Goal: Information Seeking & Learning: Learn about a topic

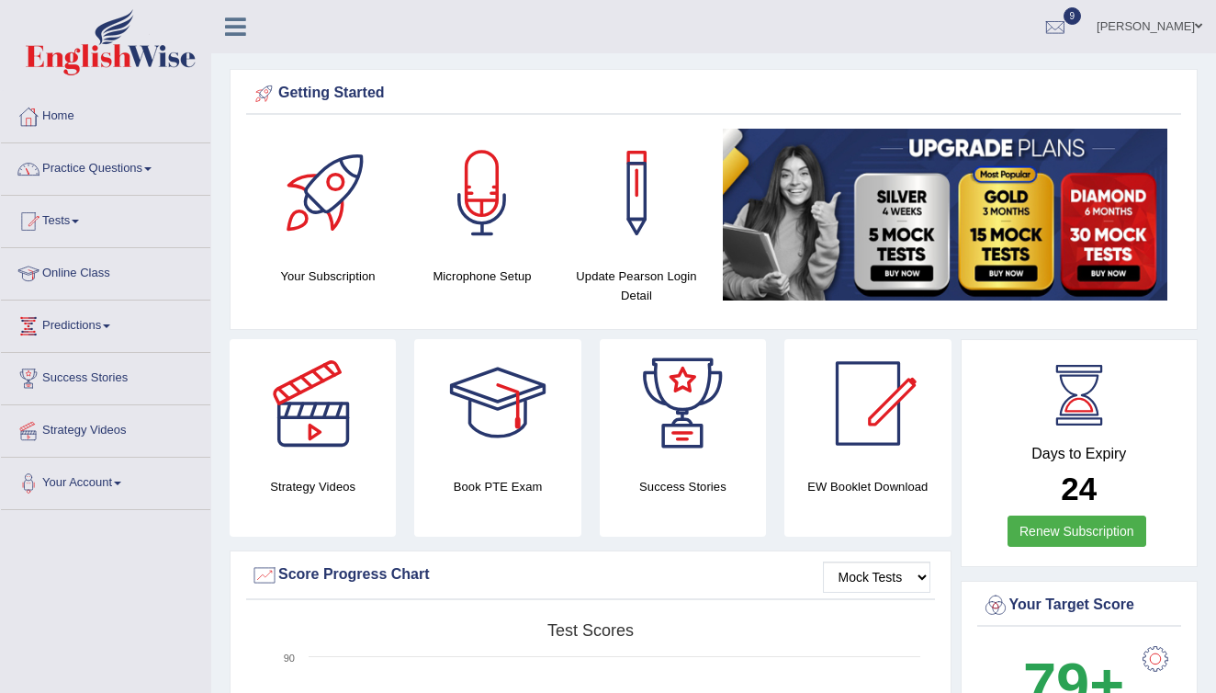
click at [115, 167] on link "Practice Questions" at bounding box center [105, 166] width 209 height 46
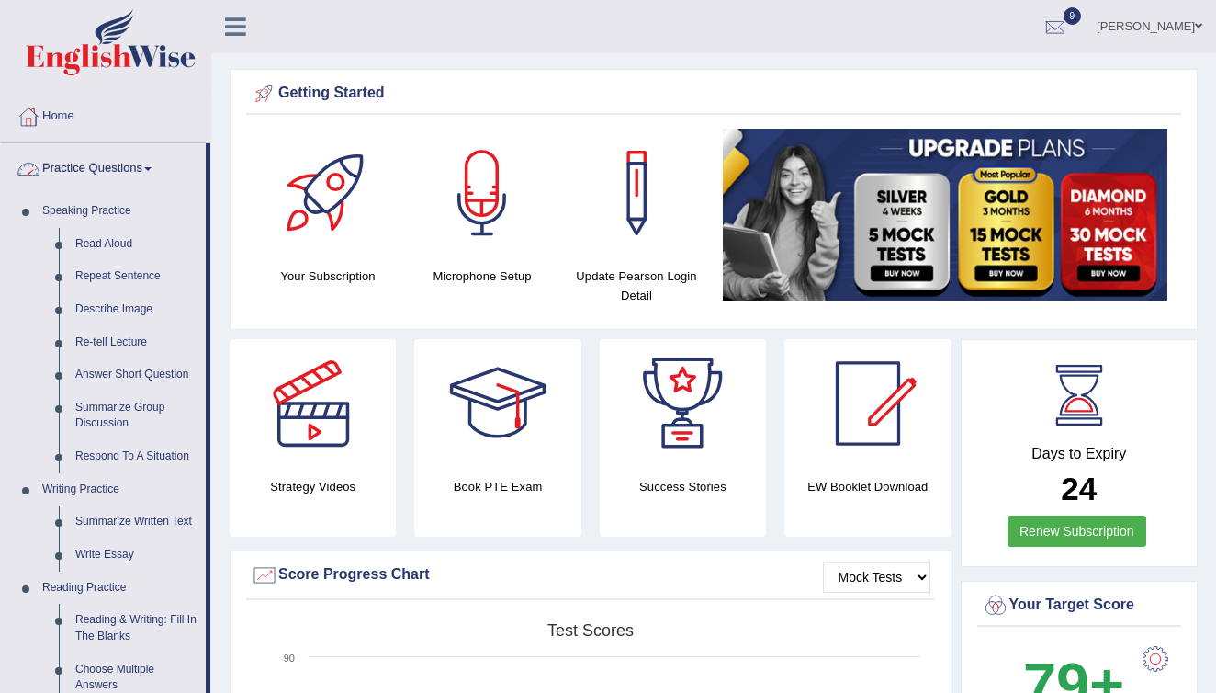
click at [144, 175] on link "Practice Questions" at bounding box center [103, 166] width 205 height 46
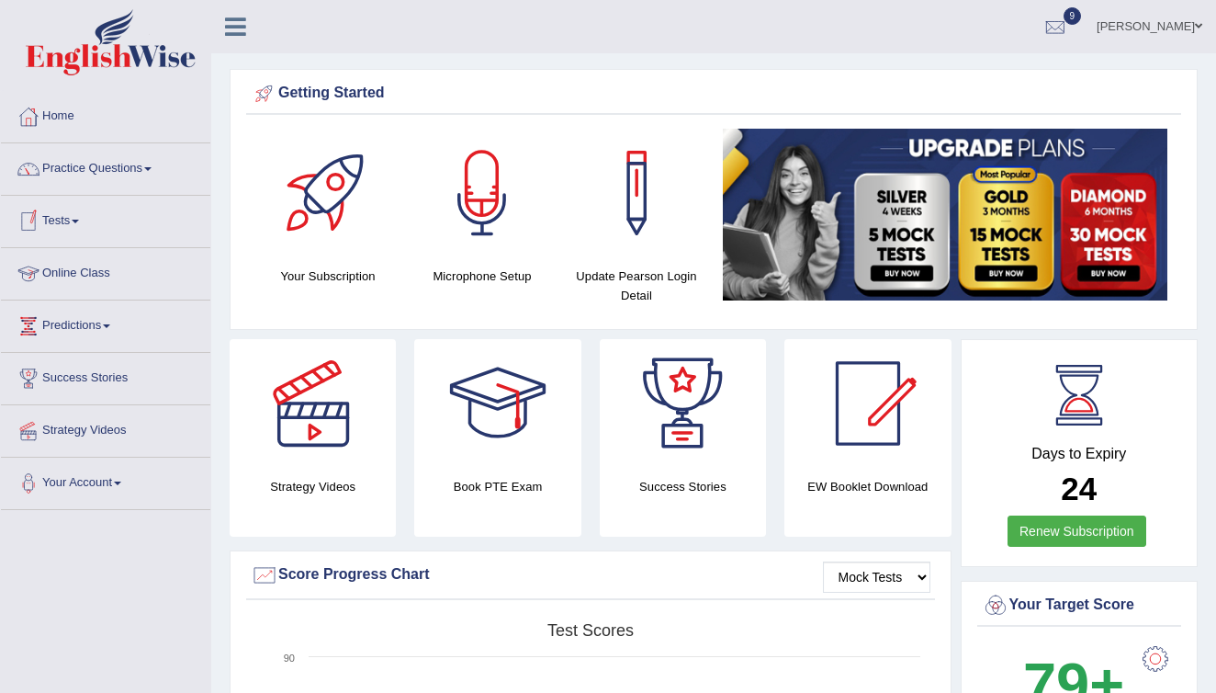
click at [66, 223] on link "Tests" at bounding box center [105, 219] width 209 height 46
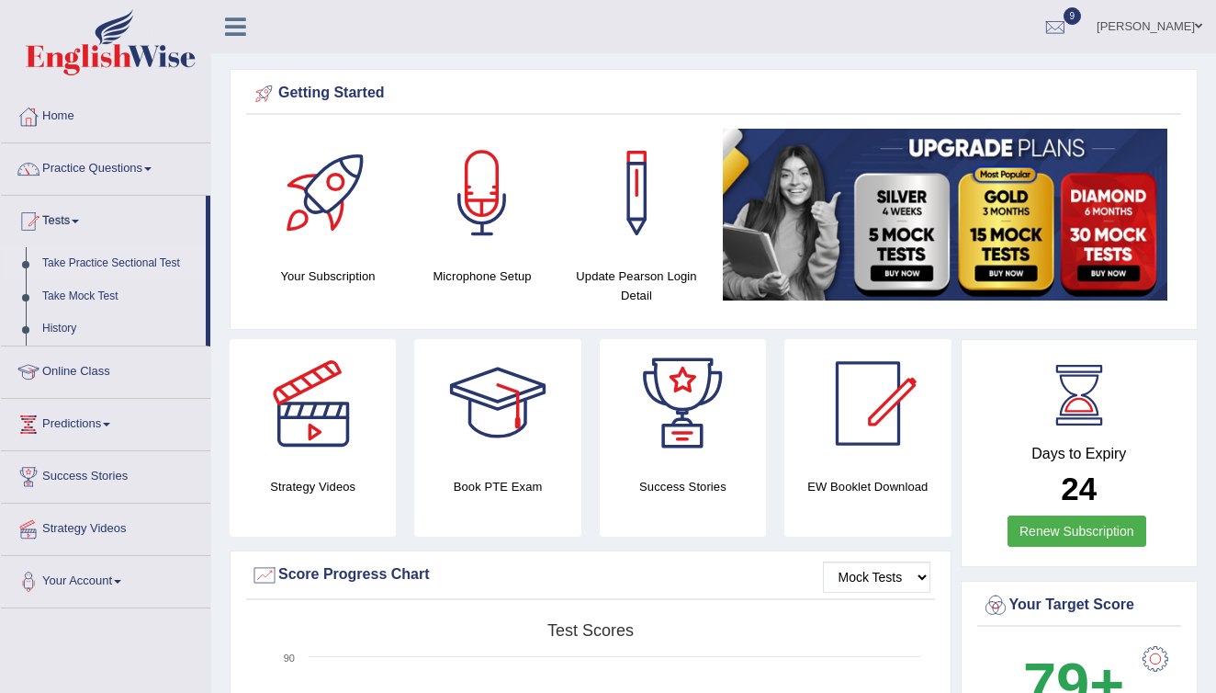
click at [111, 262] on link "Take Practice Sectional Test" at bounding box center [120, 263] width 172 height 33
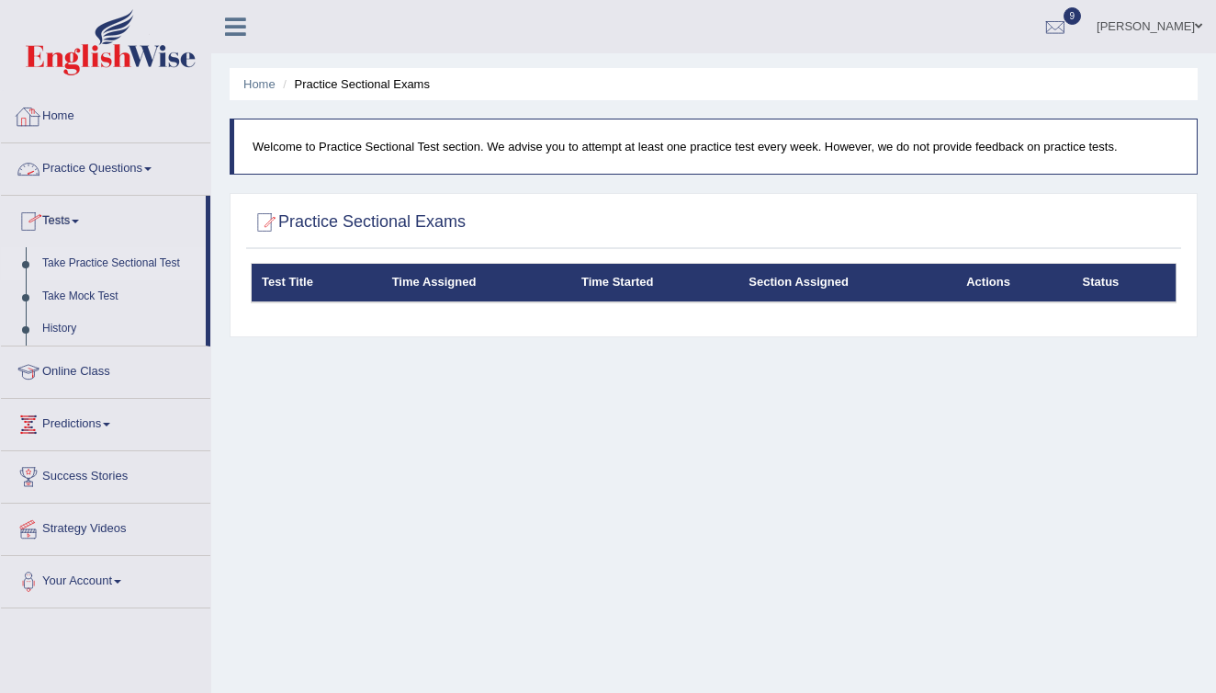
click at [114, 166] on link "Practice Questions" at bounding box center [105, 166] width 209 height 46
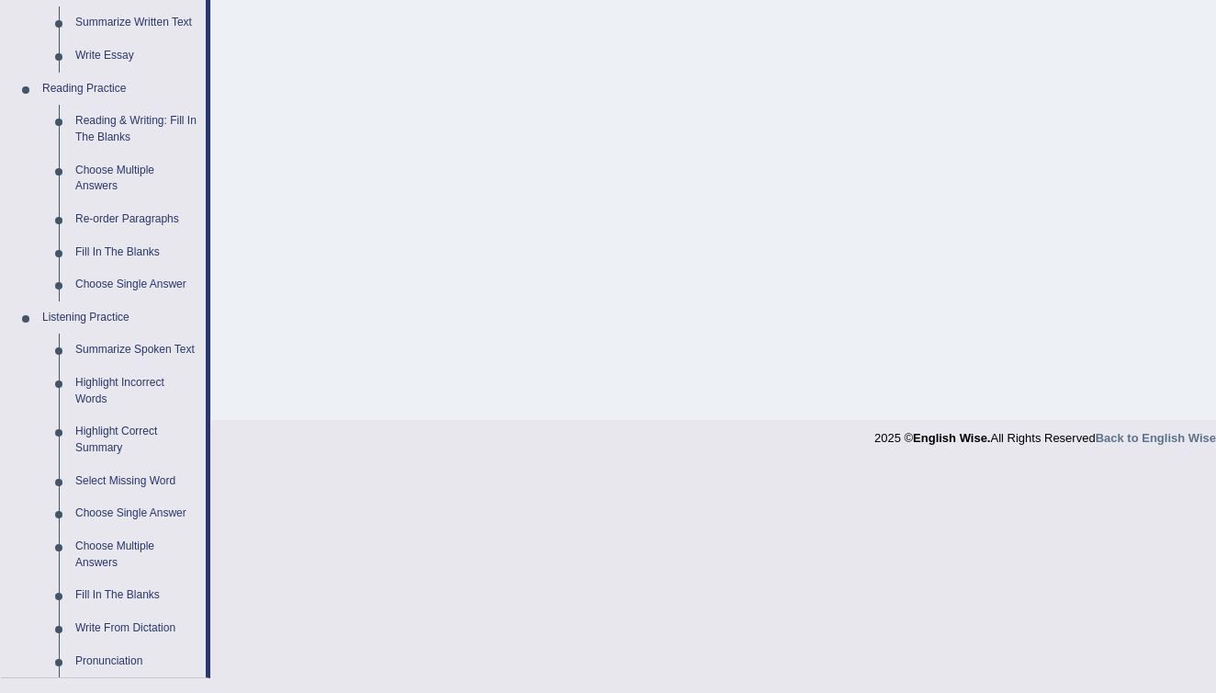
scroll to position [708, 0]
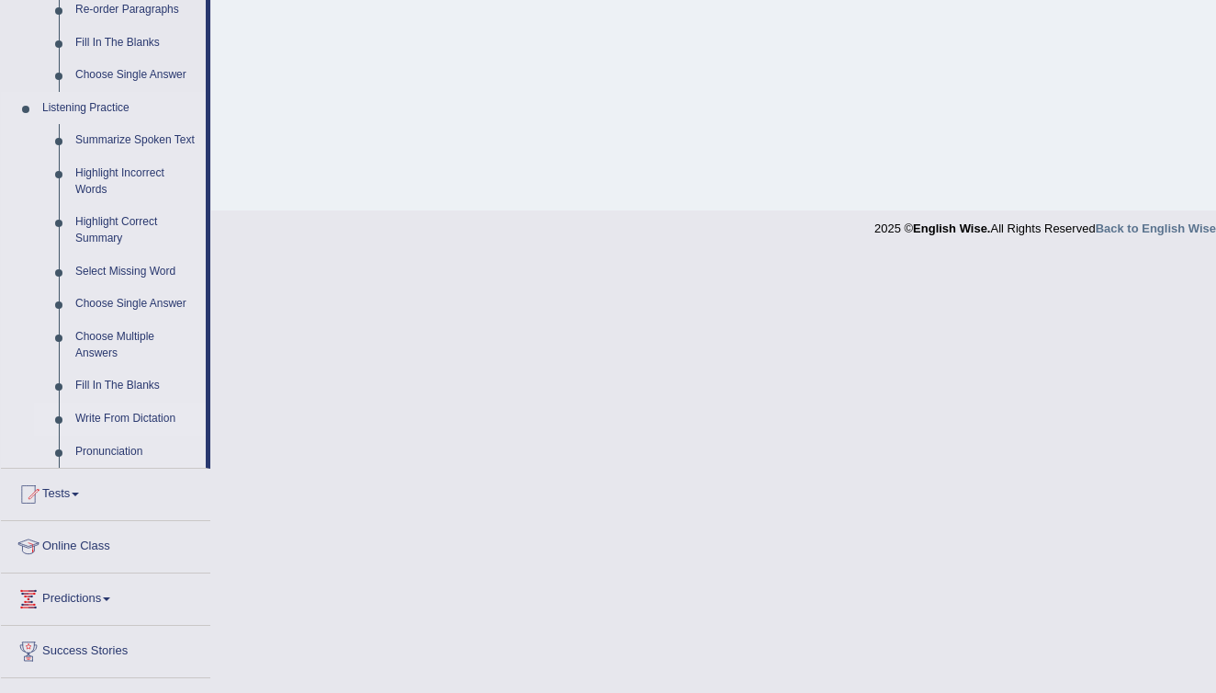
click at [115, 414] on link "Write From Dictation" at bounding box center [136, 418] width 139 height 33
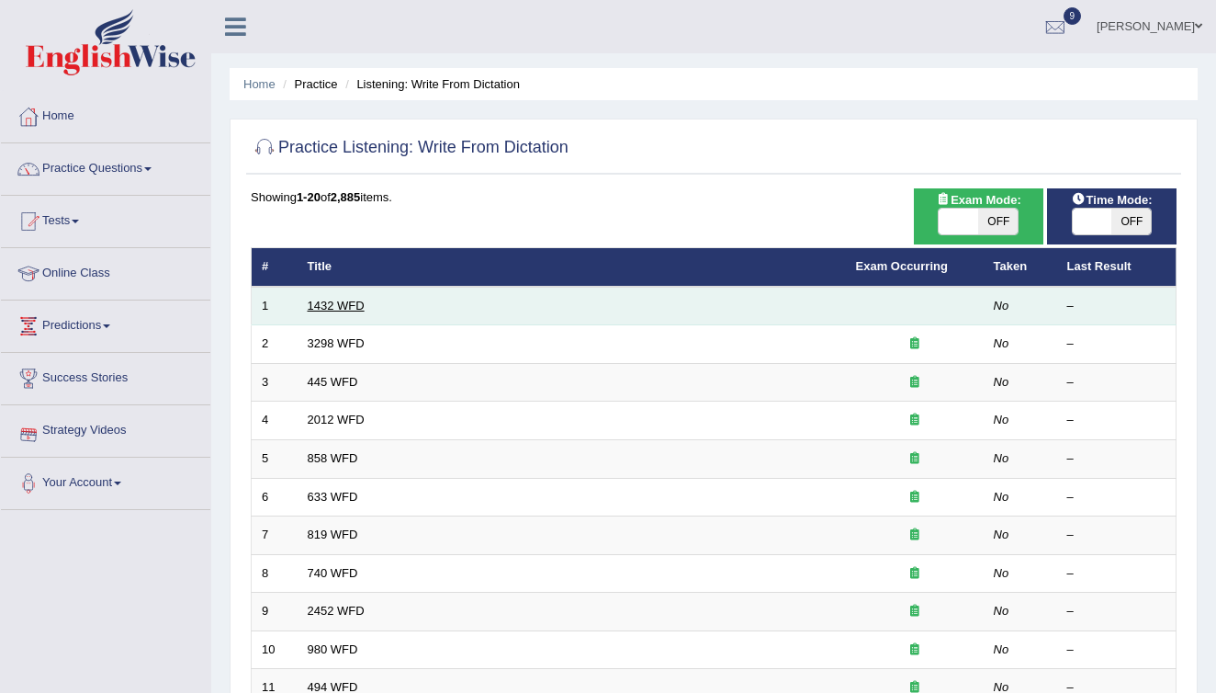
click at [345, 305] on link "1432 WFD" at bounding box center [336, 306] width 57 height 14
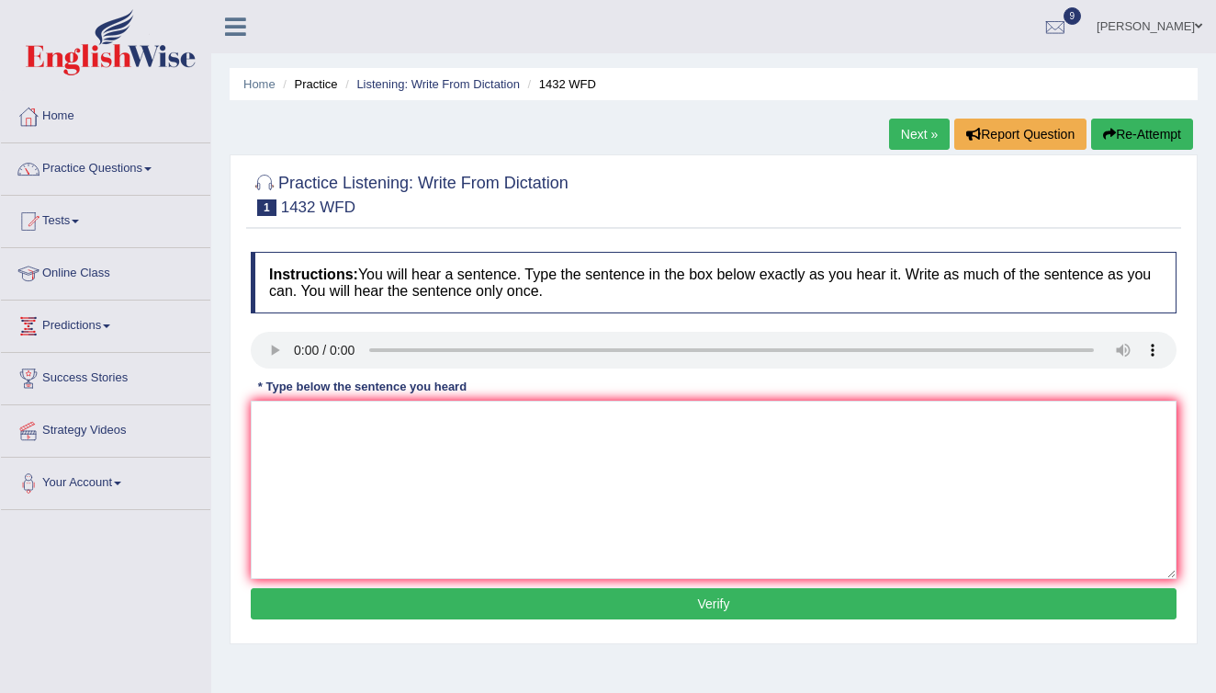
click at [907, 135] on link "Next »" at bounding box center [919, 133] width 61 height 31
click at [908, 135] on link "Next »" at bounding box center [919, 133] width 61 height 31
click at [236, 34] on icon at bounding box center [235, 27] width 21 height 24
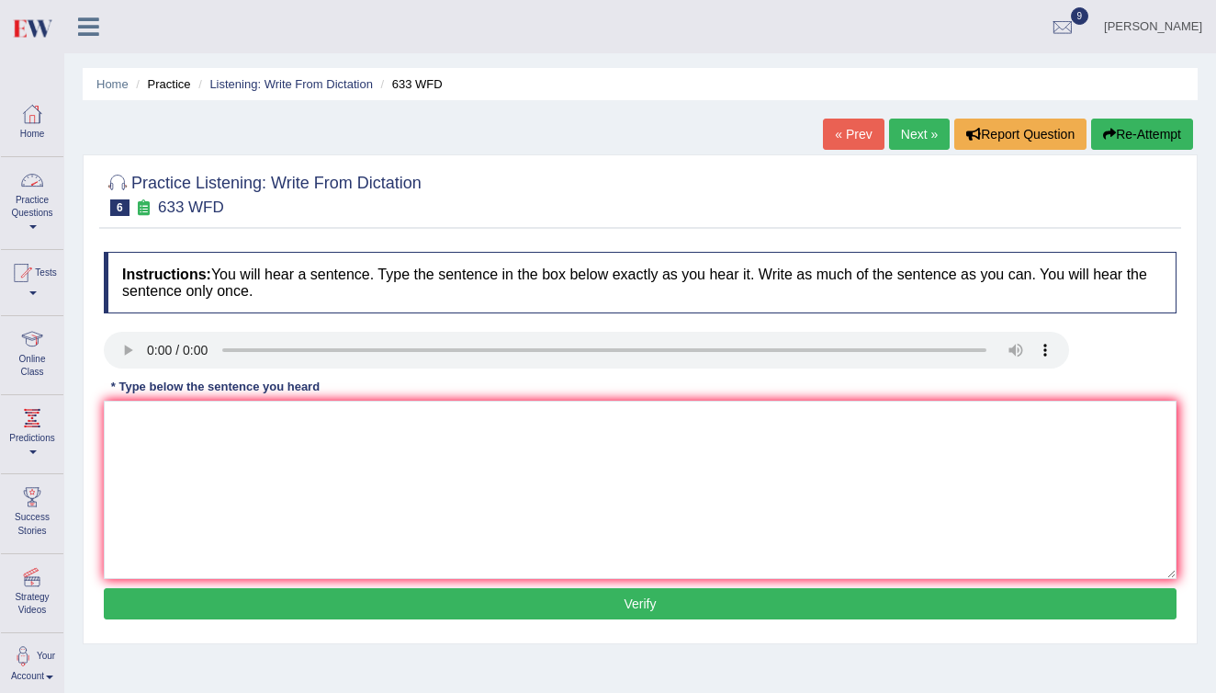
click at [28, 202] on link "Practice Questions" at bounding box center [32, 200] width 62 height 86
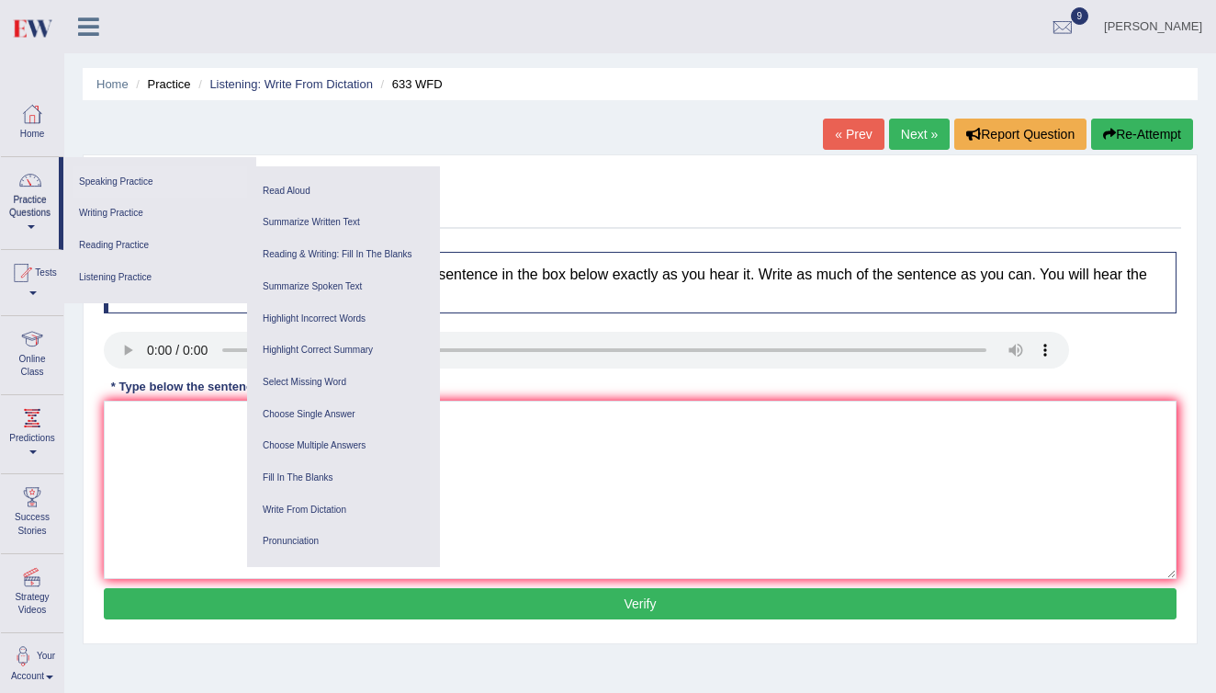
click at [136, 182] on link "Speaking Practice" at bounding box center [160, 182] width 175 height 32
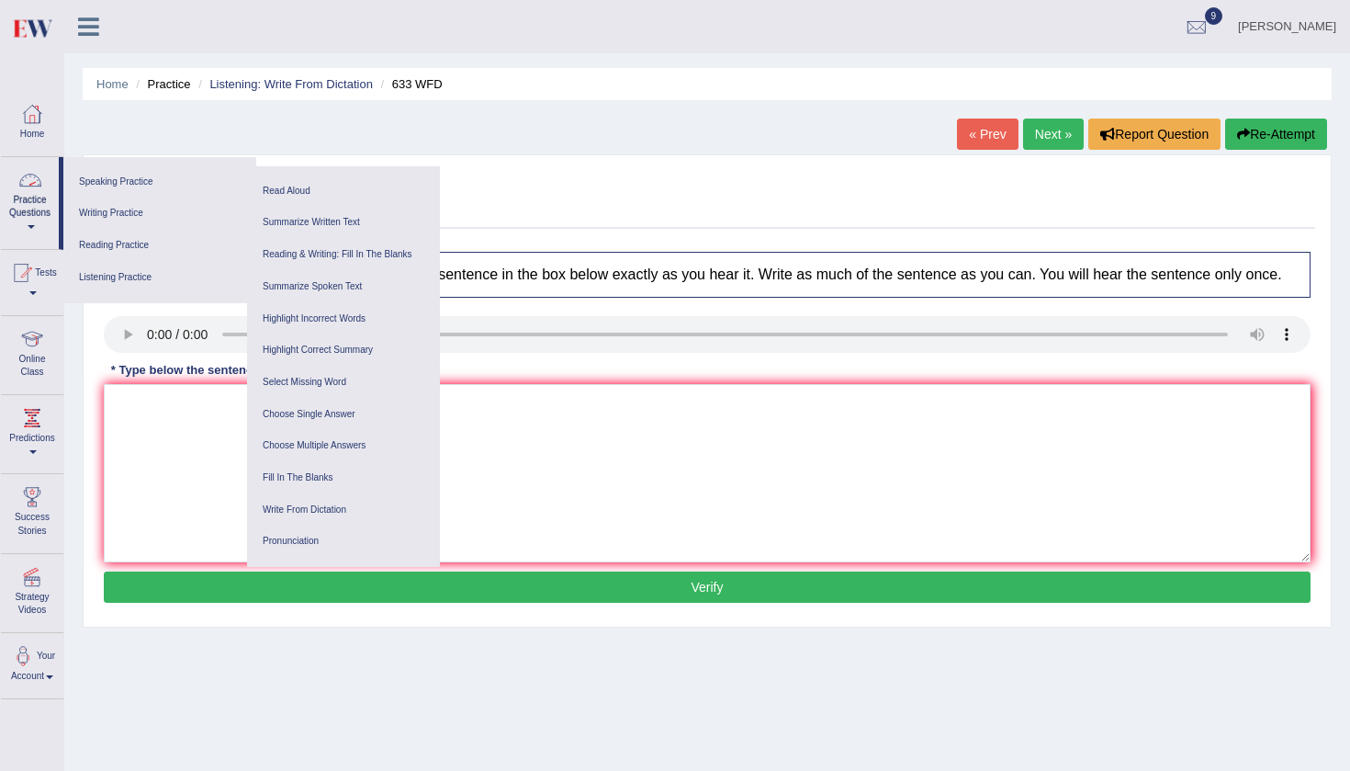
click at [47, 184] on link "Practice Questions" at bounding box center [30, 200] width 58 height 86
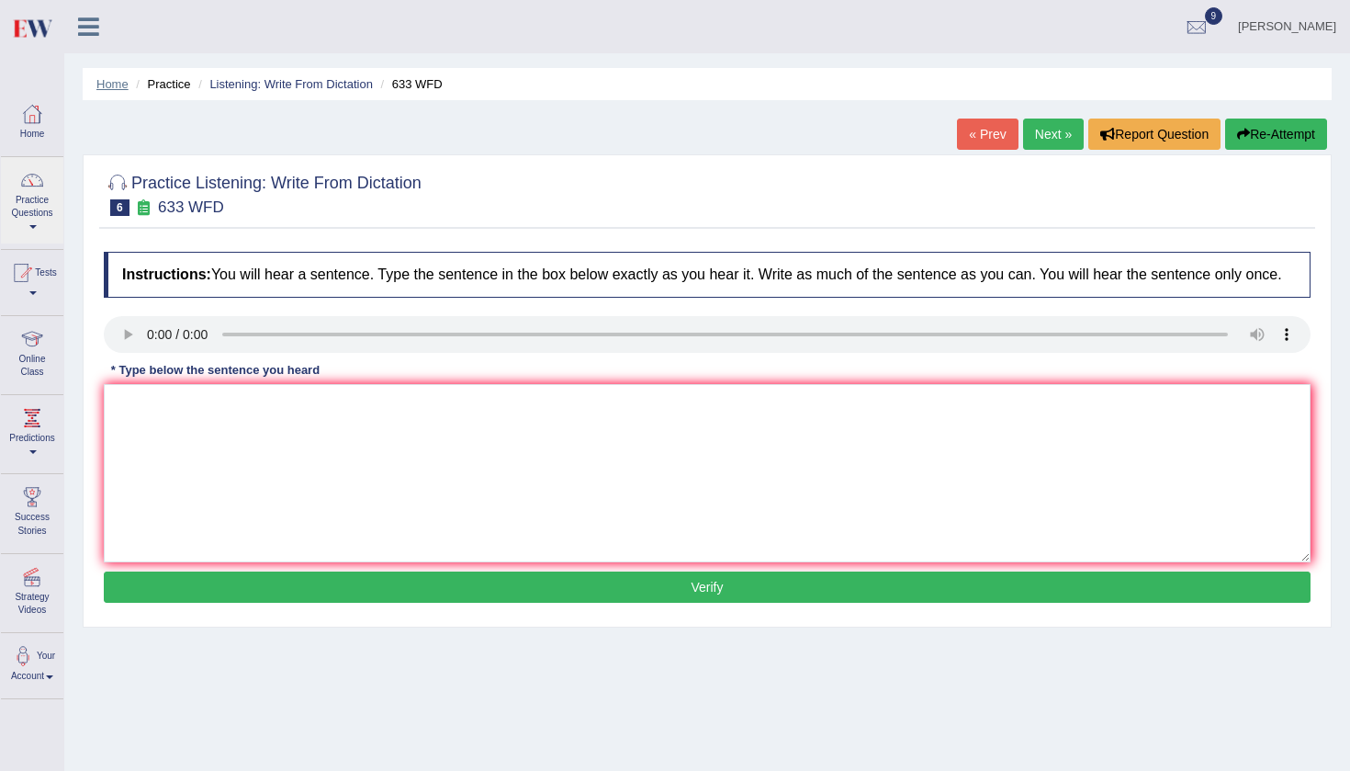
click at [118, 87] on link "Home" at bounding box center [112, 84] width 32 height 14
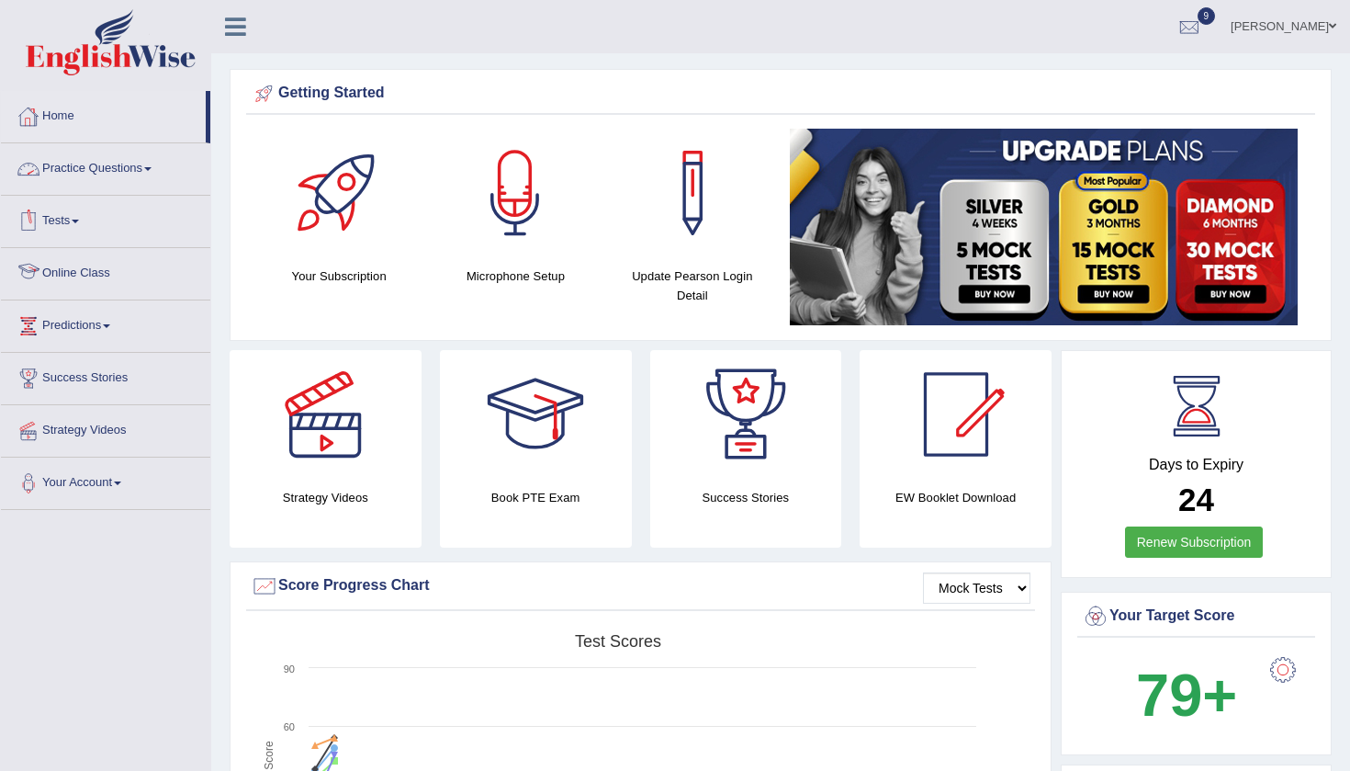
click at [112, 159] on link "Practice Questions" at bounding box center [105, 166] width 209 height 46
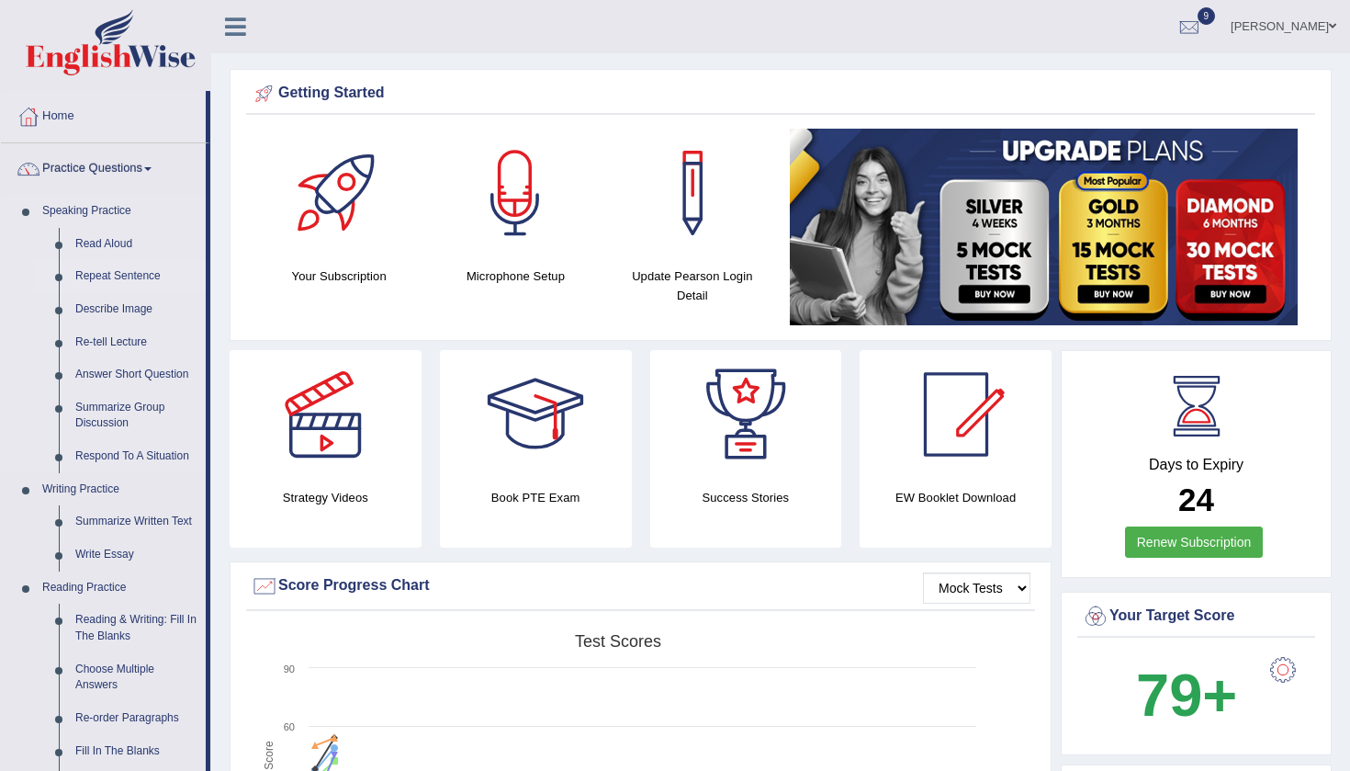
click at [114, 273] on link "Repeat Sentence" at bounding box center [136, 276] width 139 height 33
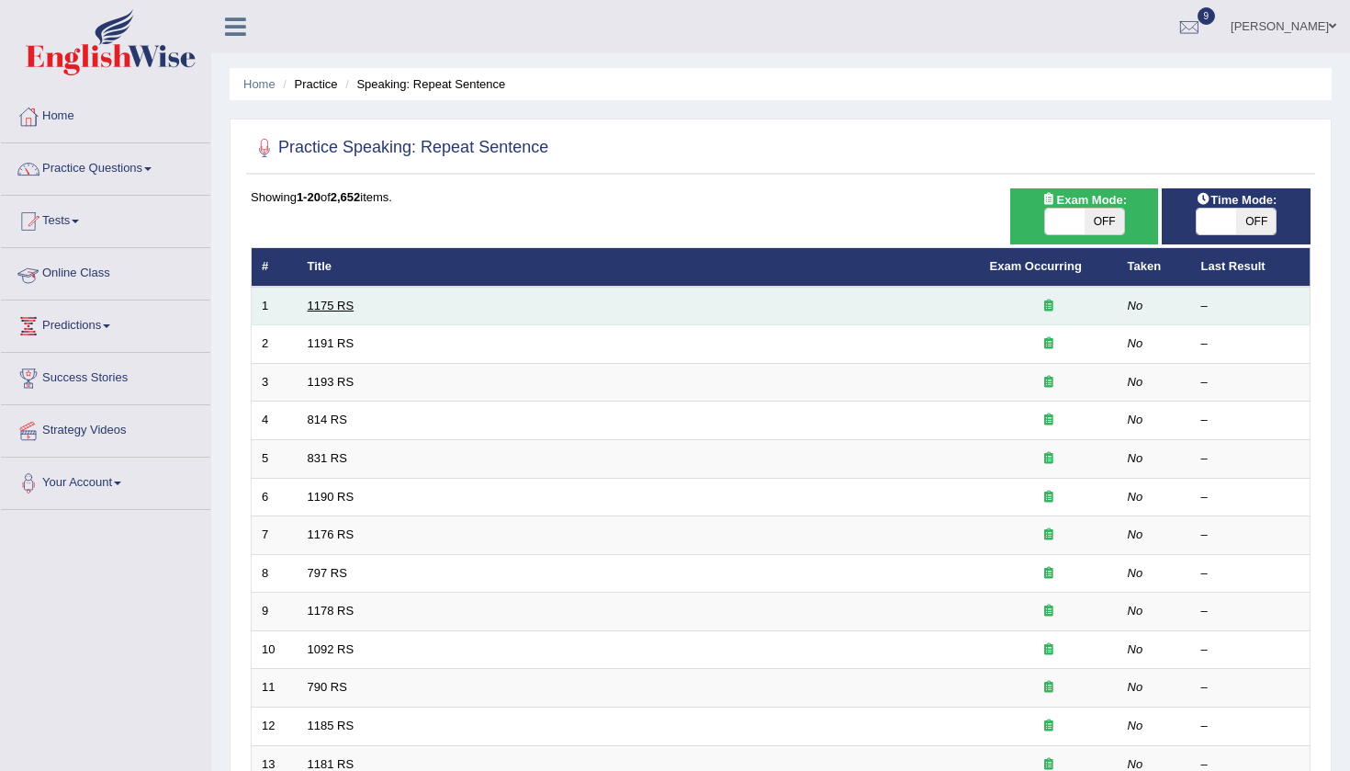
click at [333, 299] on link "1175 RS" at bounding box center [331, 306] width 47 height 14
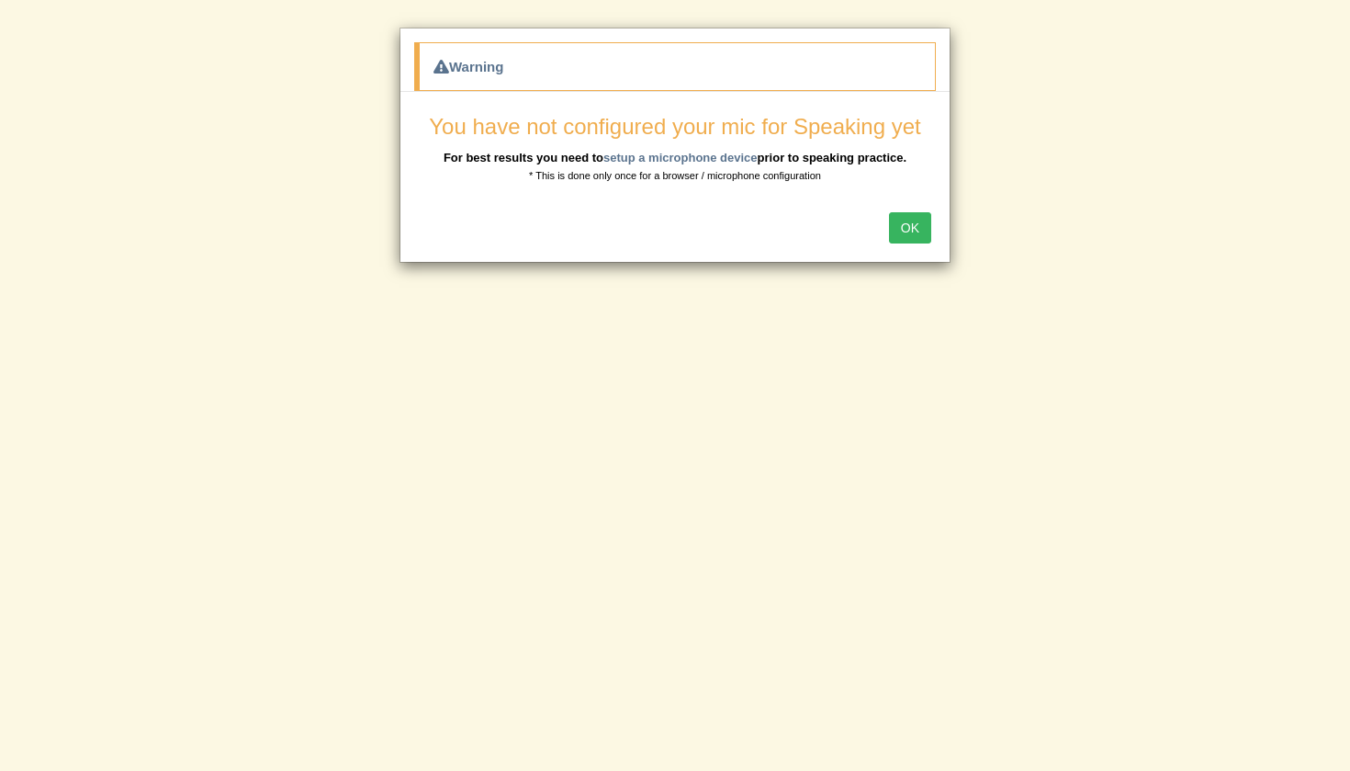
click at [919, 222] on button "OK" at bounding box center [910, 227] width 42 height 31
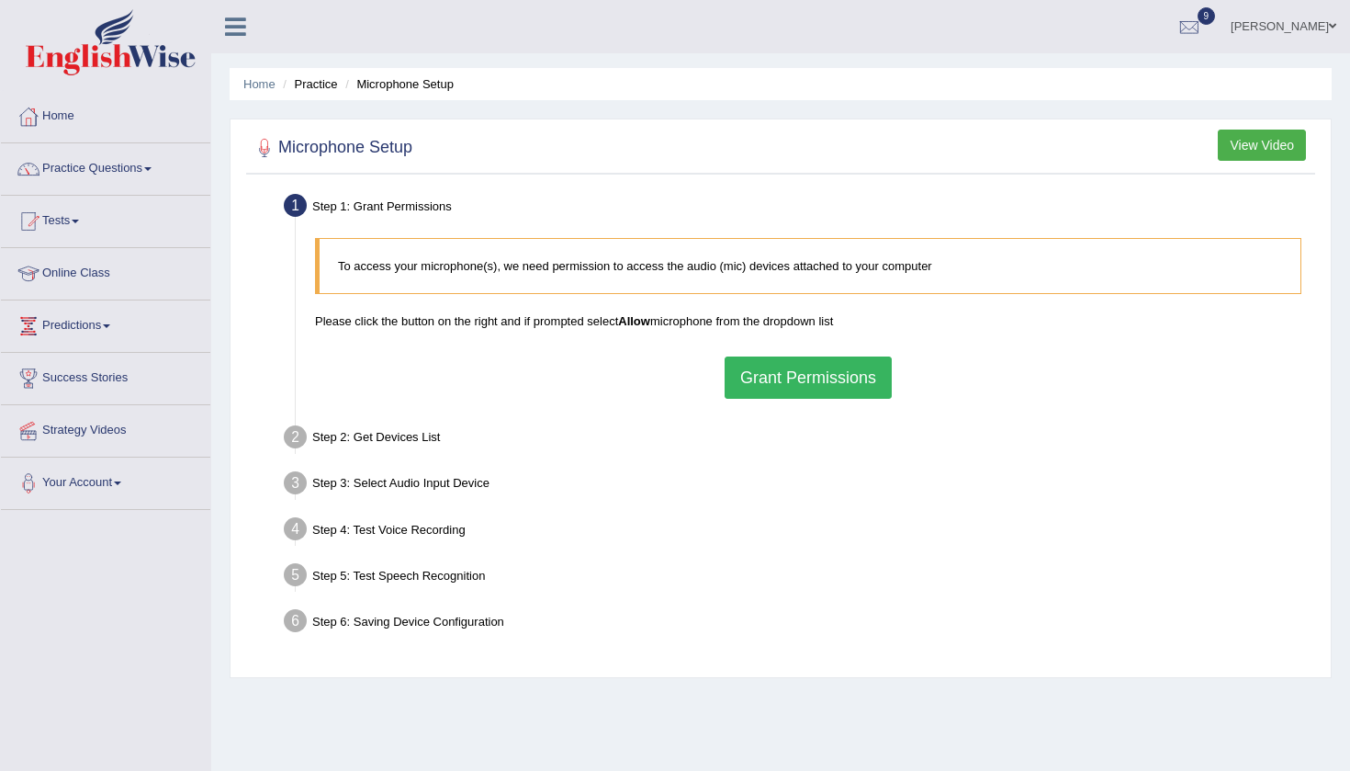
click at [784, 382] on button "Grant Permissions" at bounding box center [808, 377] width 167 height 42
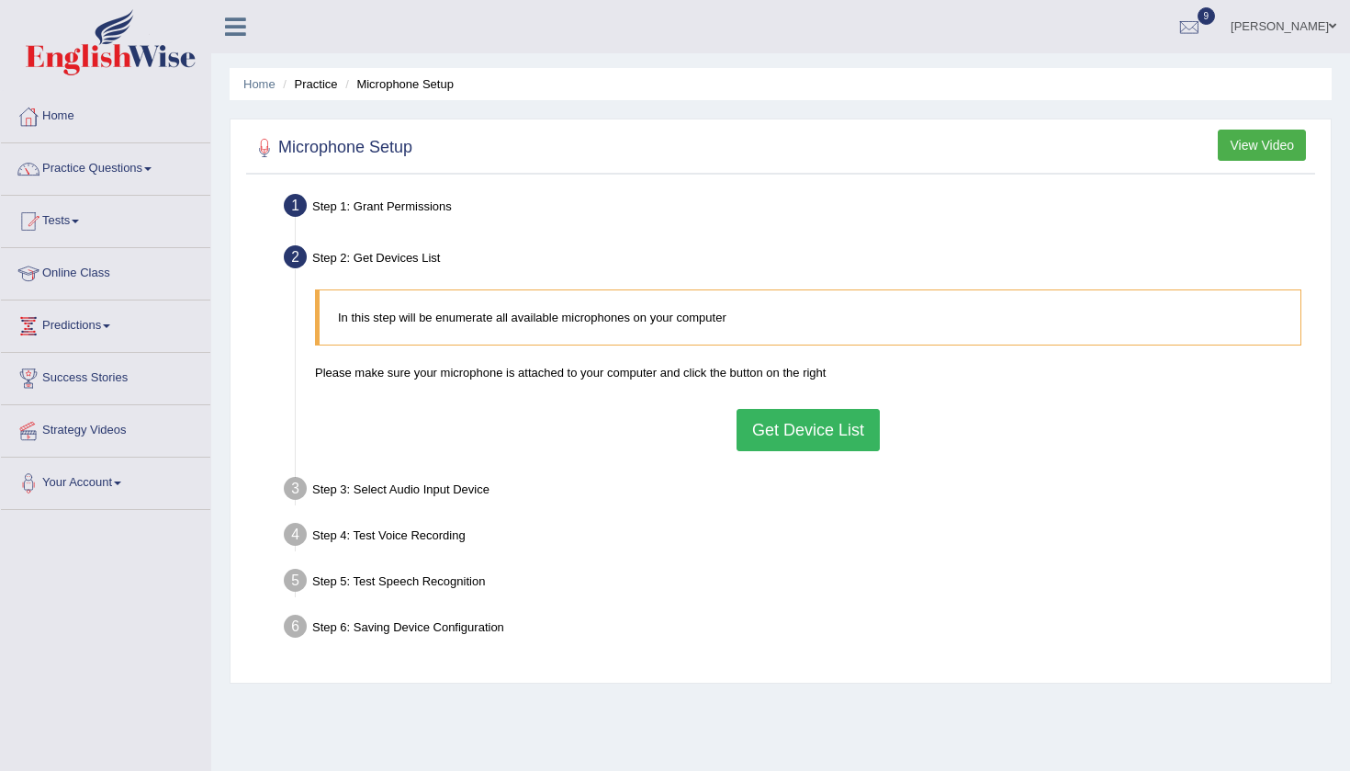
click at [810, 437] on button "Get Device List" at bounding box center [808, 430] width 143 height 42
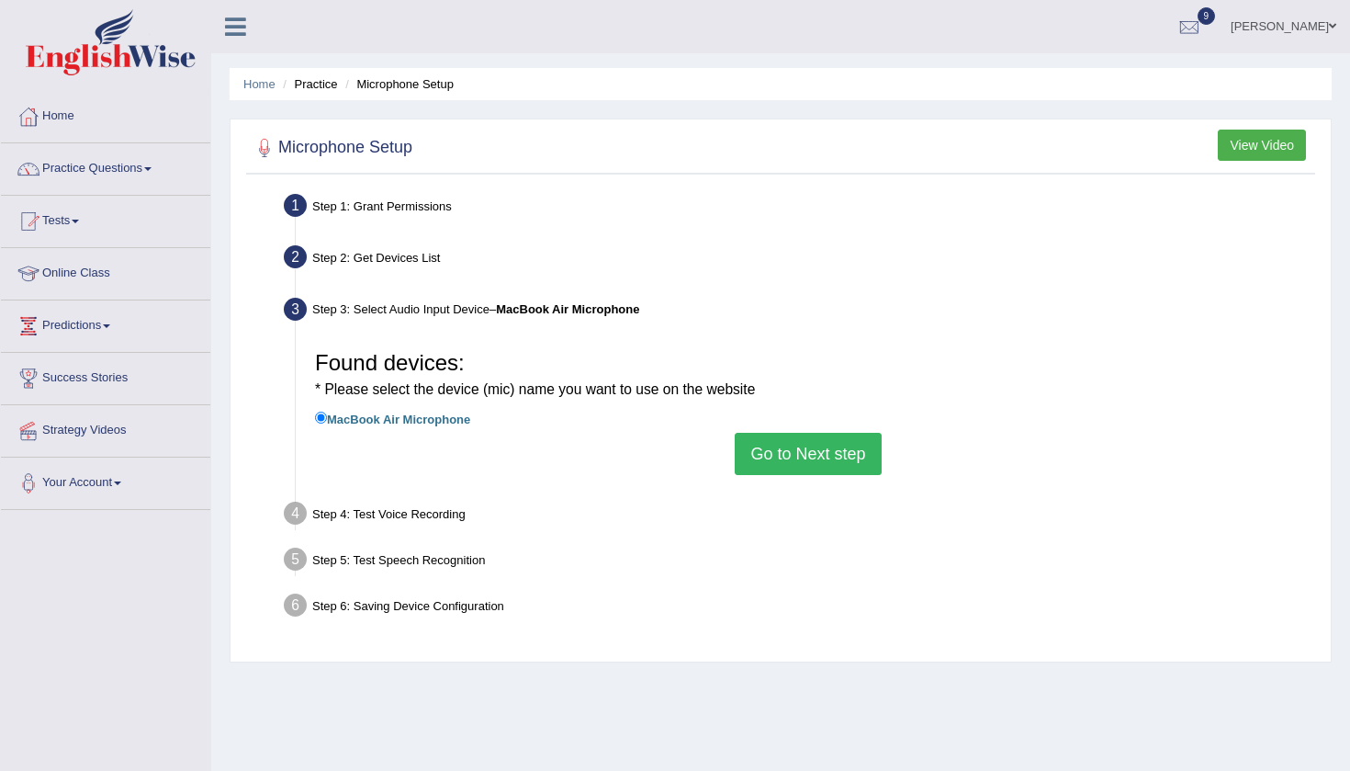
click at [813, 452] on button "Go to Next step" at bounding box center [808, 454] width 146 height 42
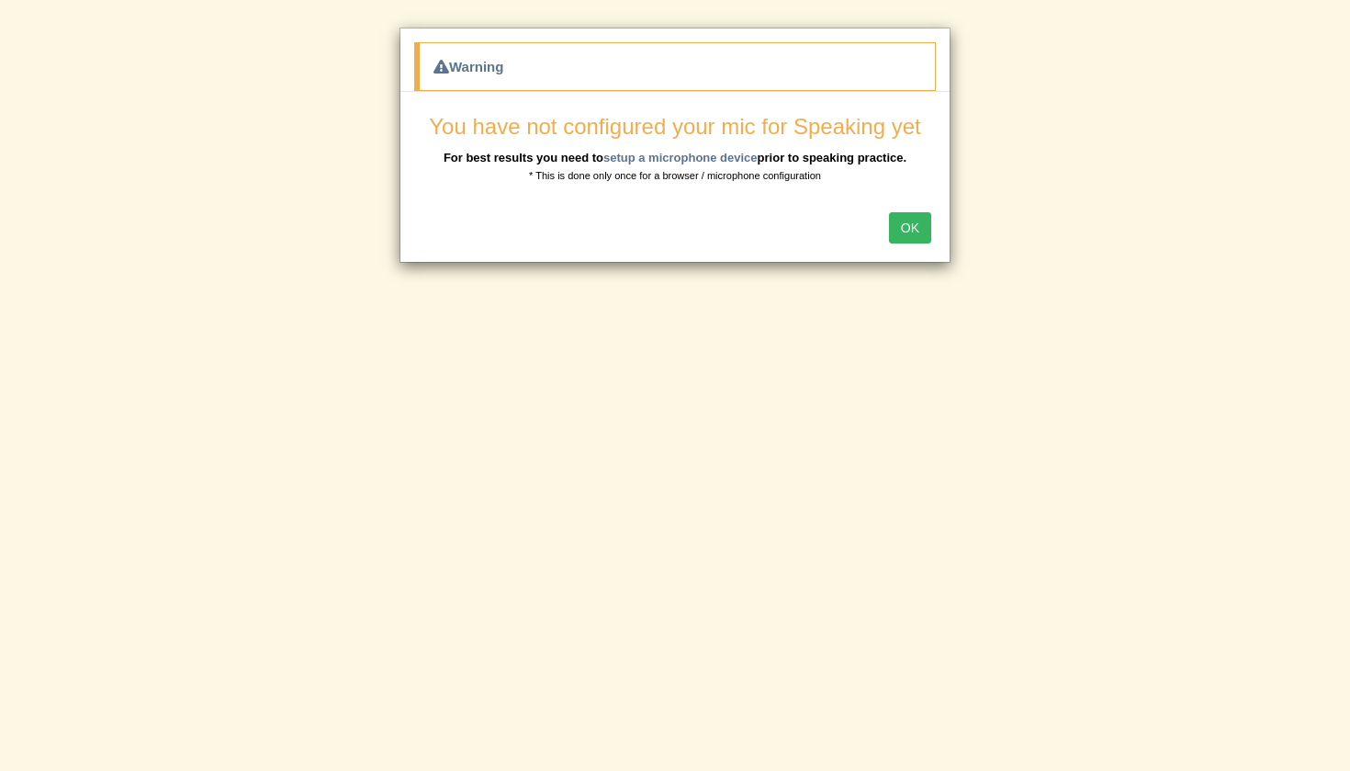
click at [905, 231] on button "OK" at bounding box center [910, 227] width 42 height 31
